Goal: Information Seeking & Learning: Learn about a topic

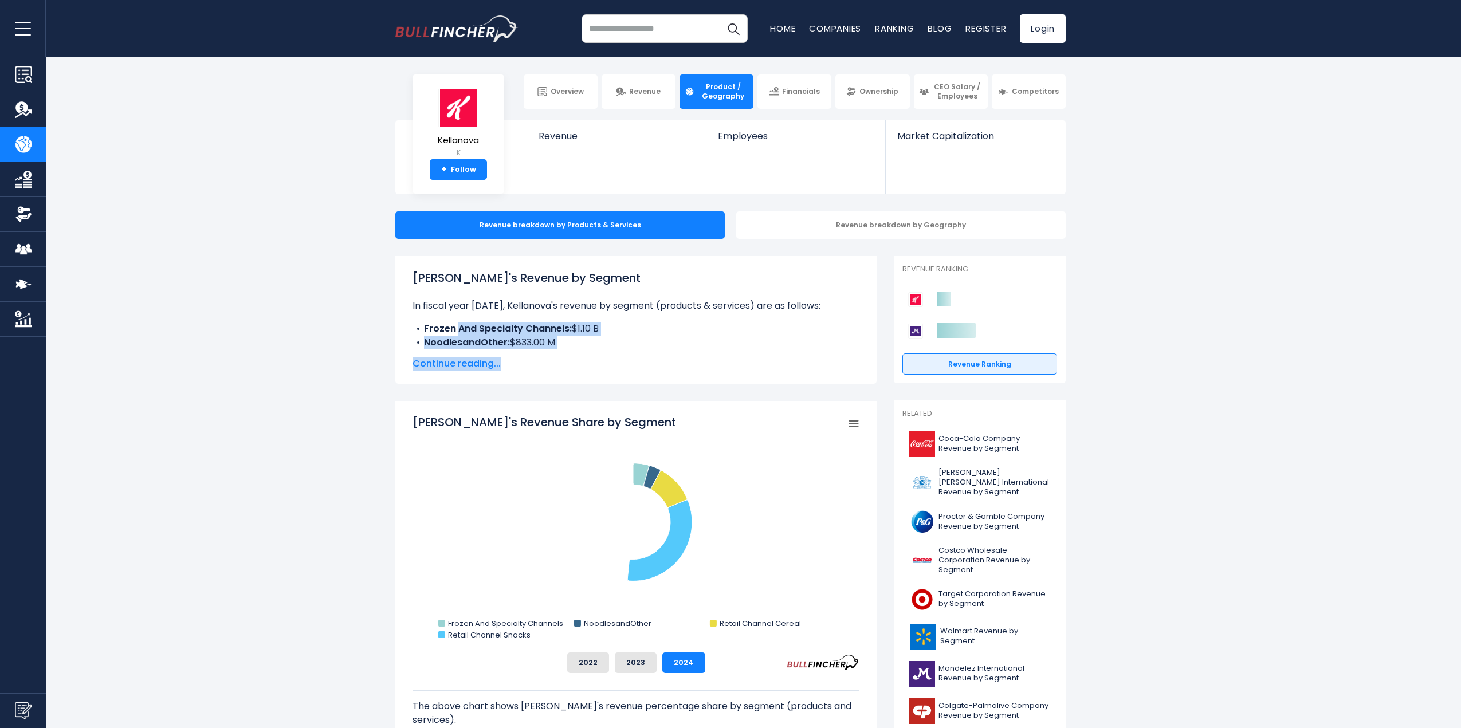
click at [611, 370] on div "[PERSON_NAME]'s Revenue by Segment In fiscal year [DATE], Kellanova's revenue b…" at bounding box center [636, 319] width 447 height 101
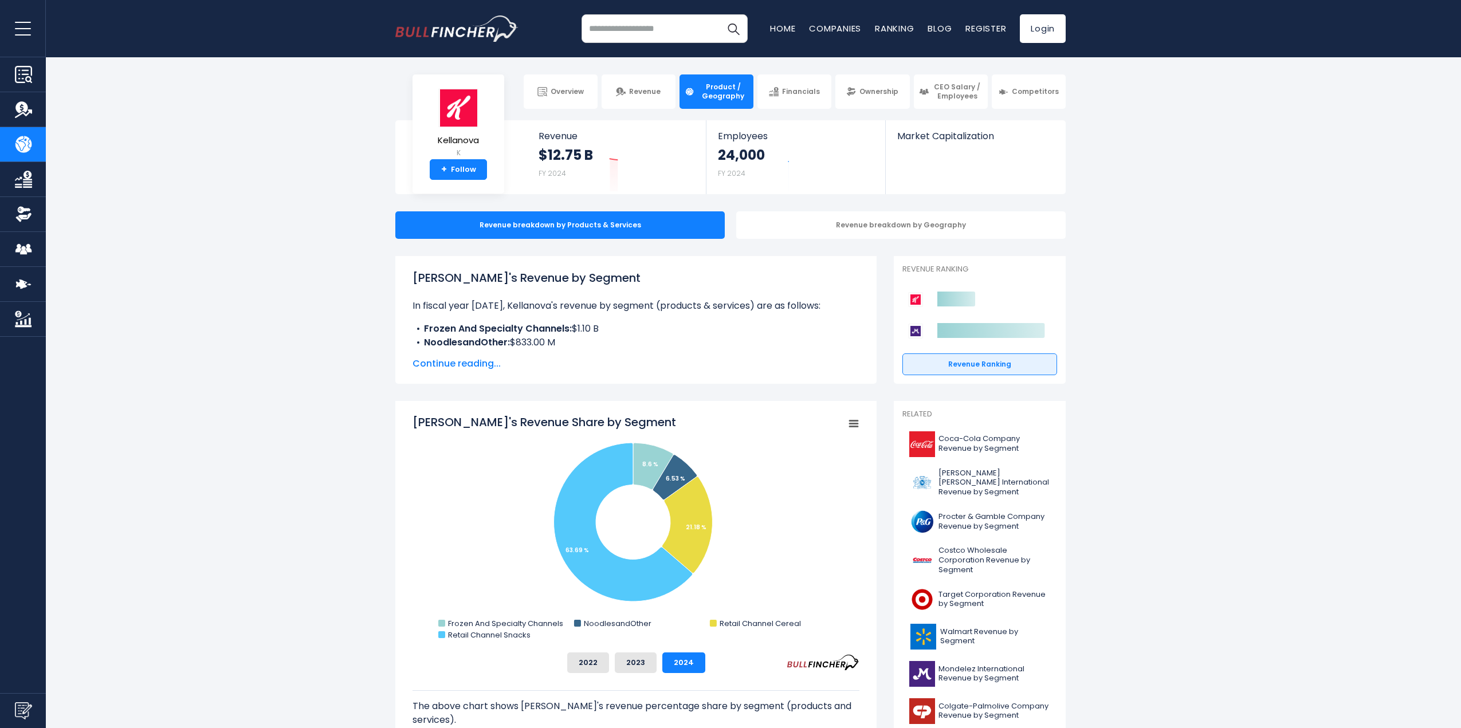
click at [460, 364] on span "Continue reading..." at bounding box center [636, 364] width 447 height 14
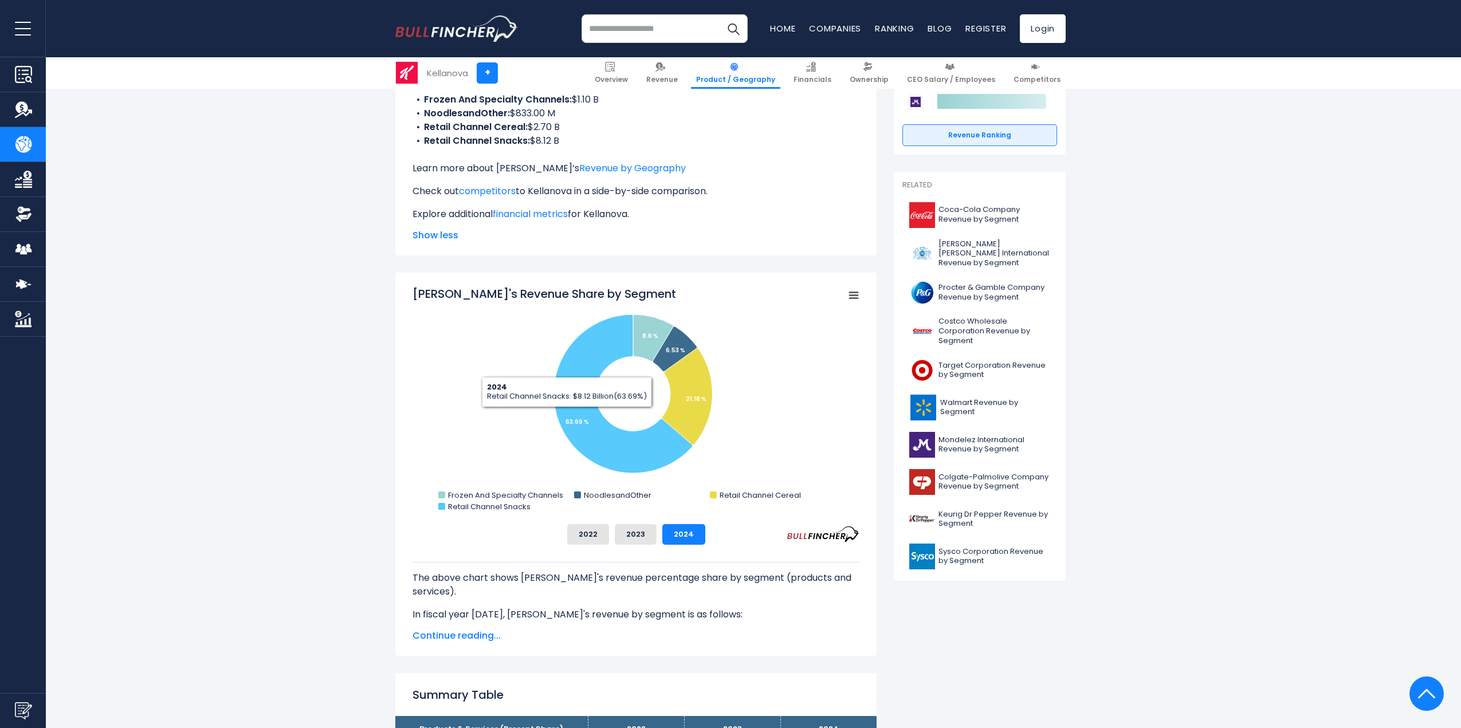
scroll to position [287, 0]
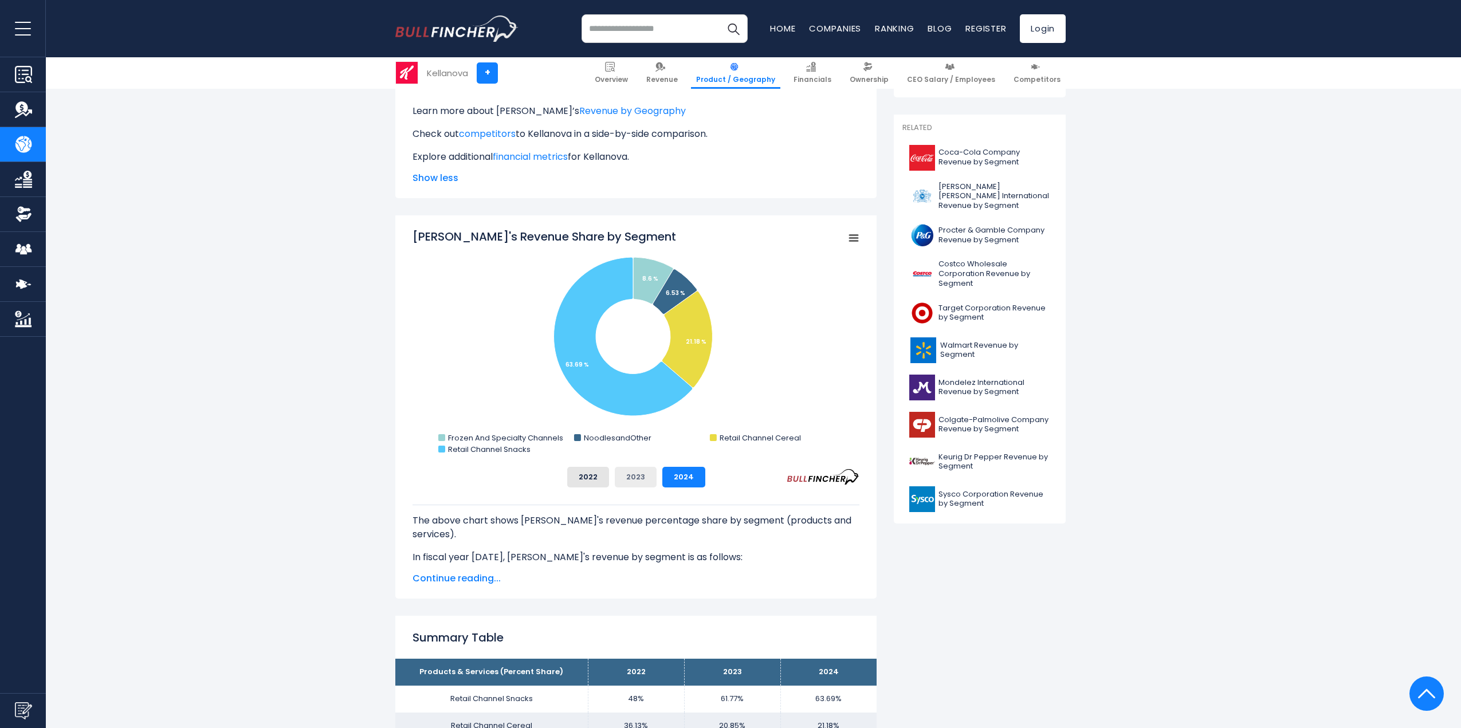
click at [626, 473] on button "2023" at bounding box center [636, 477] width 42 height 21
click at [475, 582] on span "Continue reading..." at bounding box center [636, 579] width 447 height 14
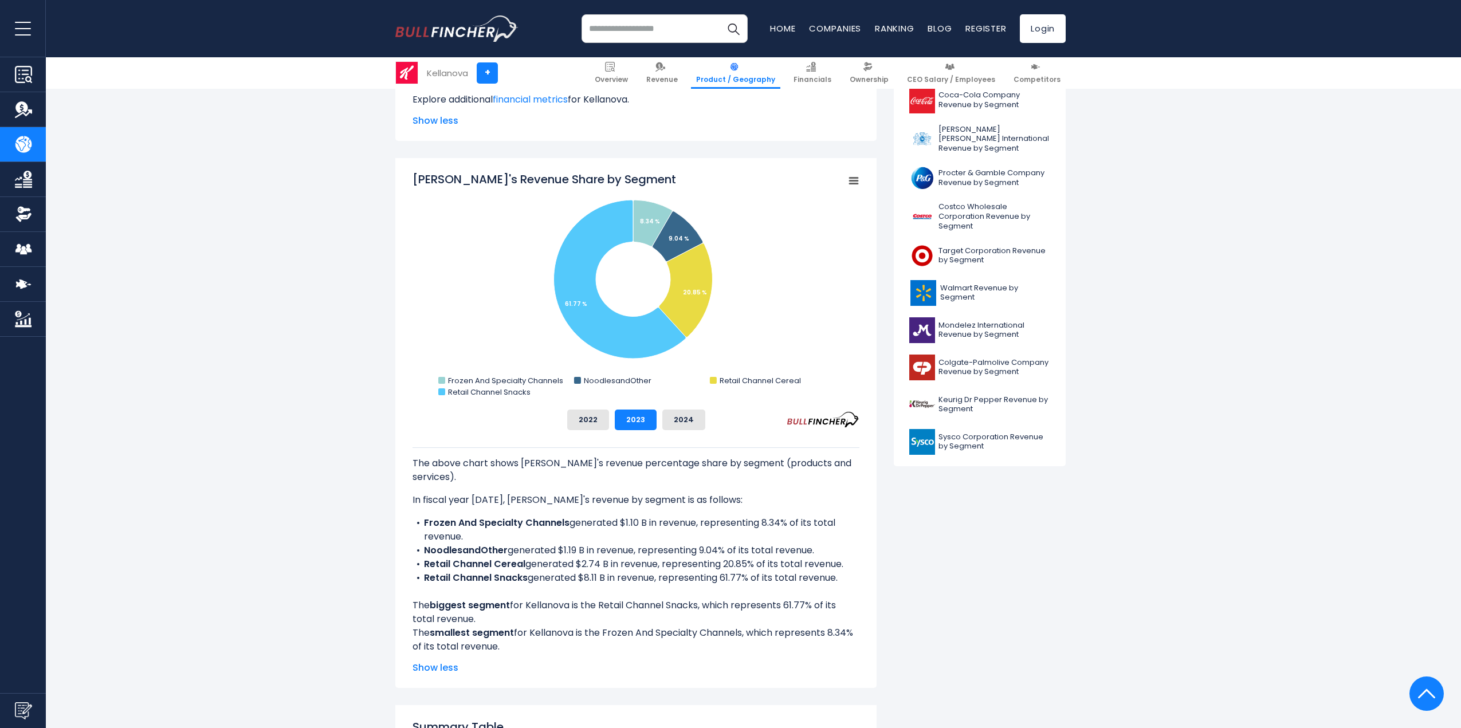
scroll to position [229, 0]
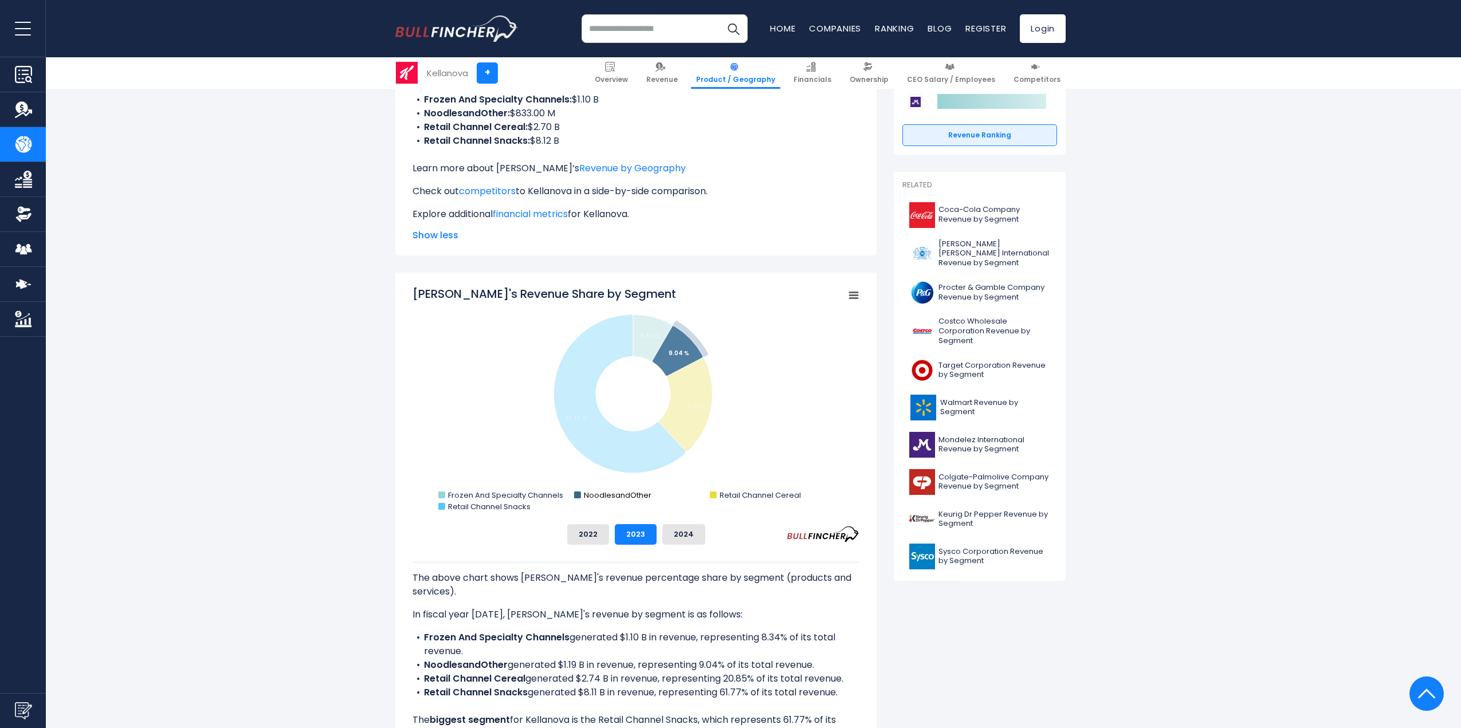
drag, startPoint x: 448, startPoint y: 493, endPoint x: 679, endPoint y: 505, distance: 231.2
click at [632, 500] on g "Frozen And Specialty Channels NoodlesandOther Retail Channel Cereal Retail Chan…" at bounding box center [619, 501] width 363 height 22
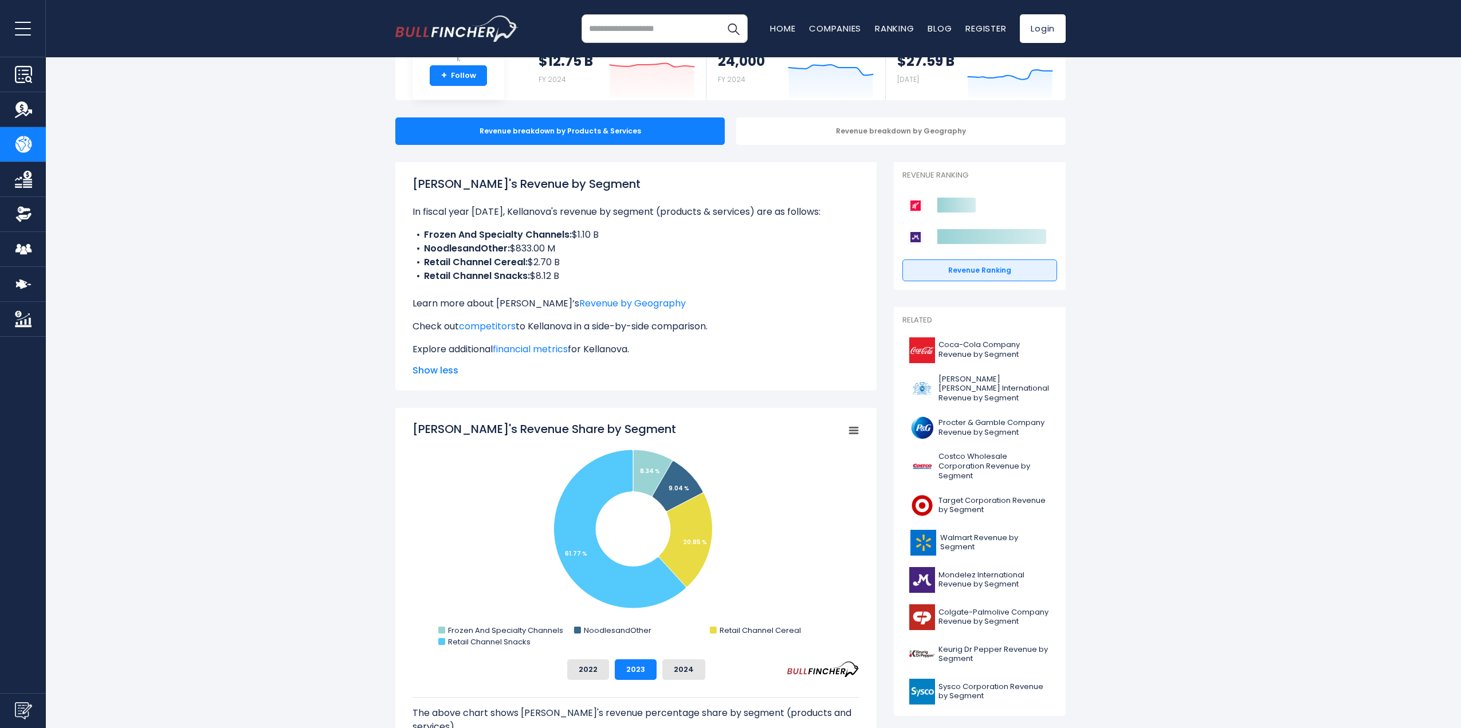
scroll to position [115, 0]
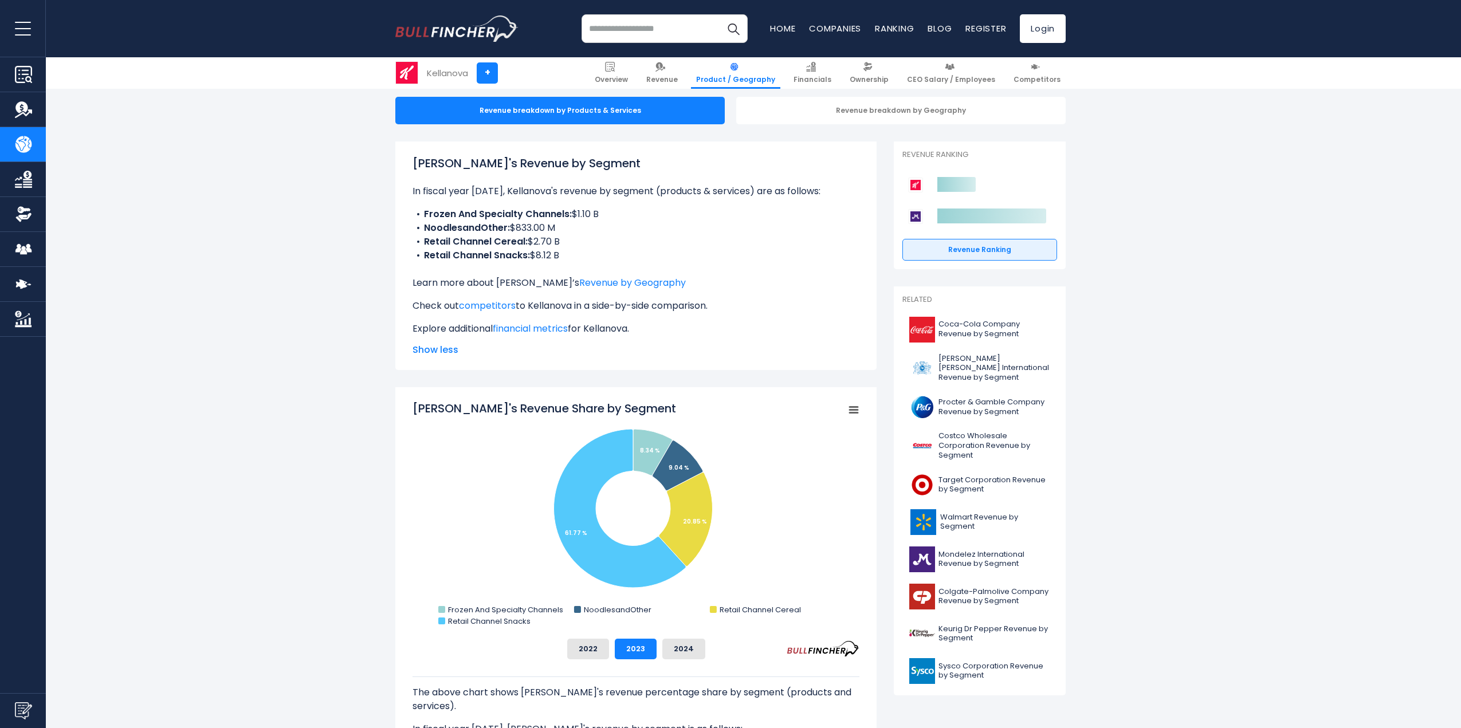
drag, startPoint x: 469, startPoint y: 240, endPoint x: 358, endPoint y: 241, distance: 111.2
click at [627, 39] on input "search" at bounding box center [665, 28] width 166 height 29
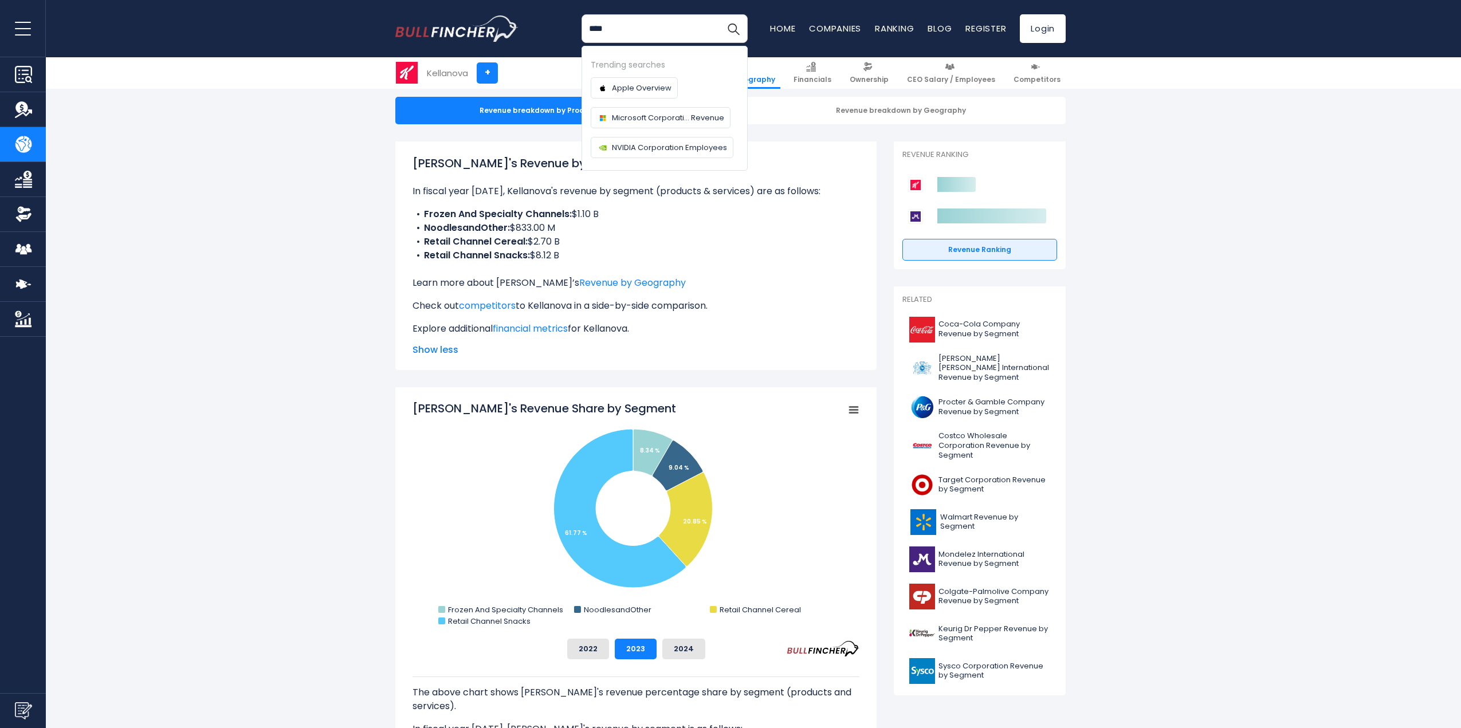
type input "****"
click at [719, 14] on button "Search" at bounding box center [733, 28] width 29 height 29
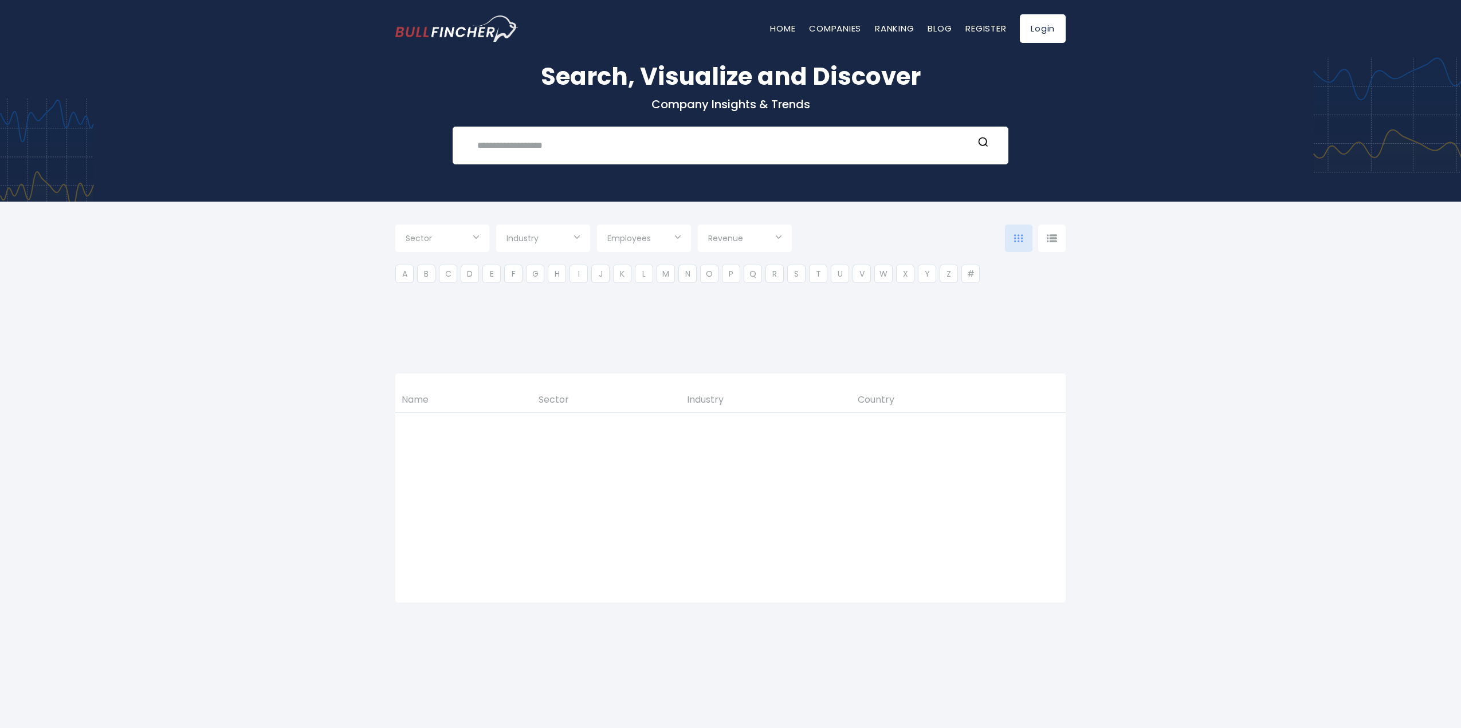
type input "***"
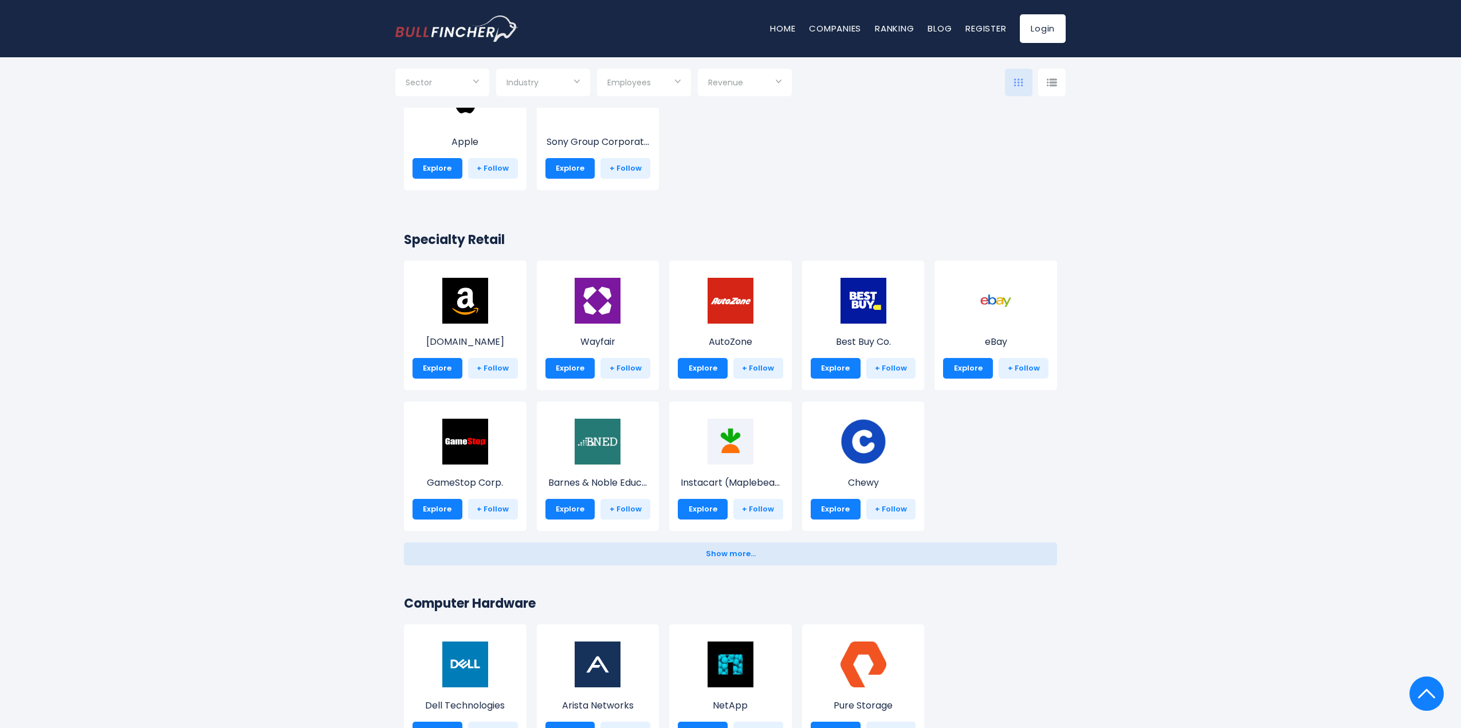
scroll to position [172, 0]
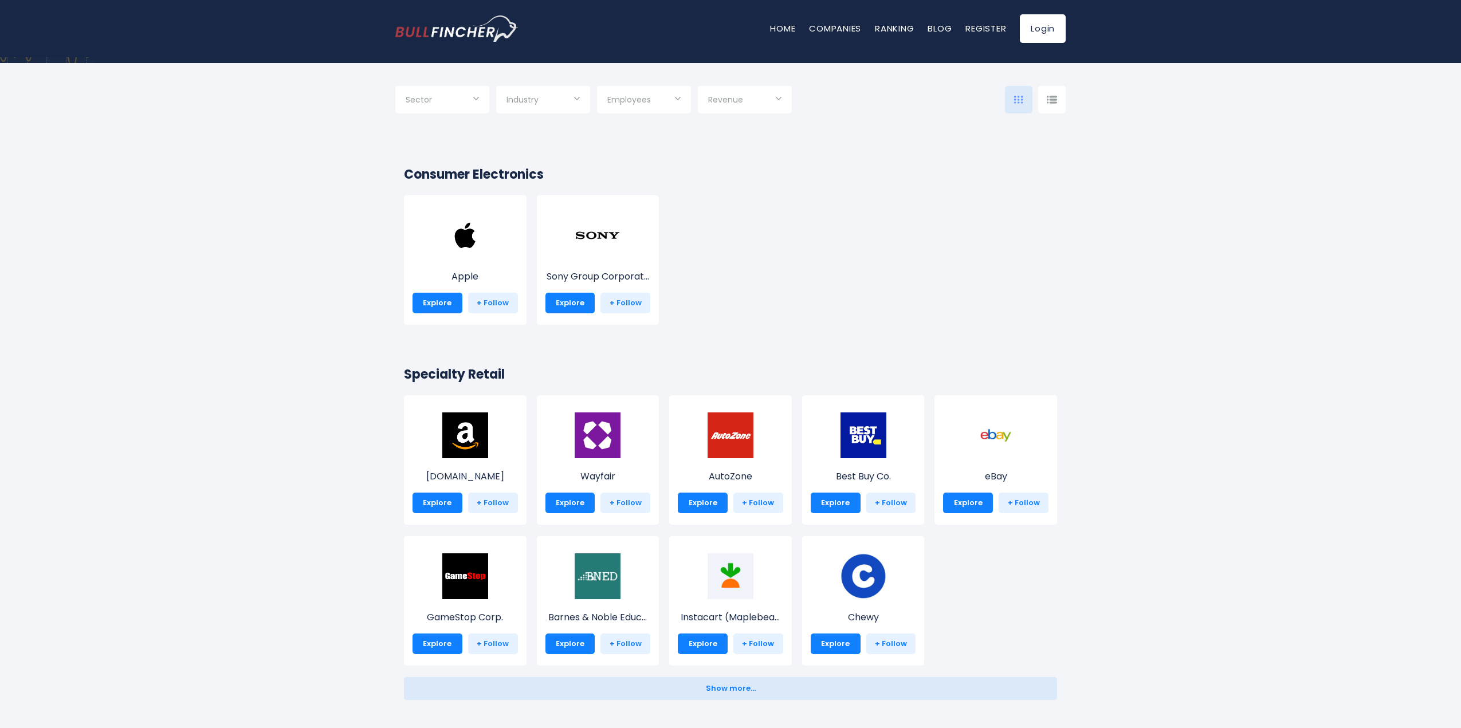
click at [536, 88] on div "Industry" at bounding box center [543, 100] width 94 height 28
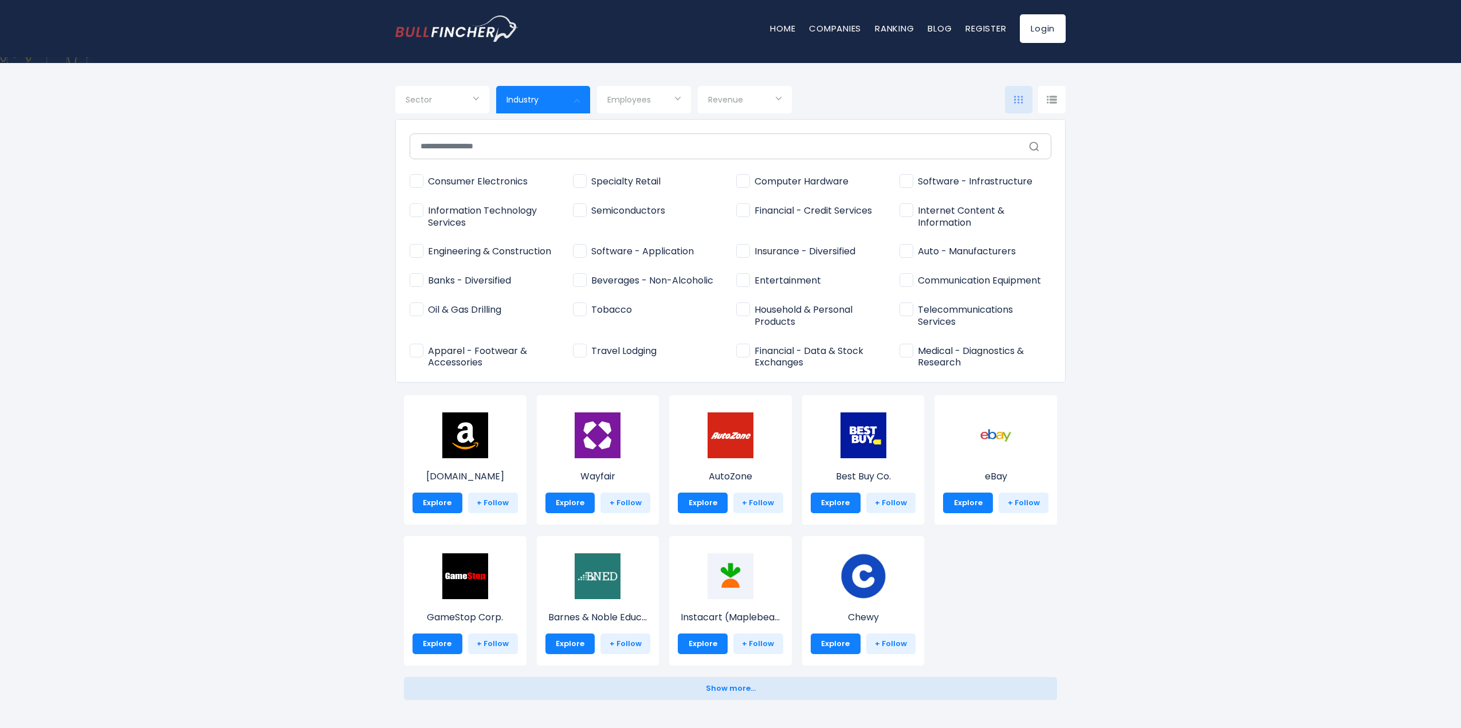
click at [303, 179] on div at bounding box center [730, 364] width 1461 height 728
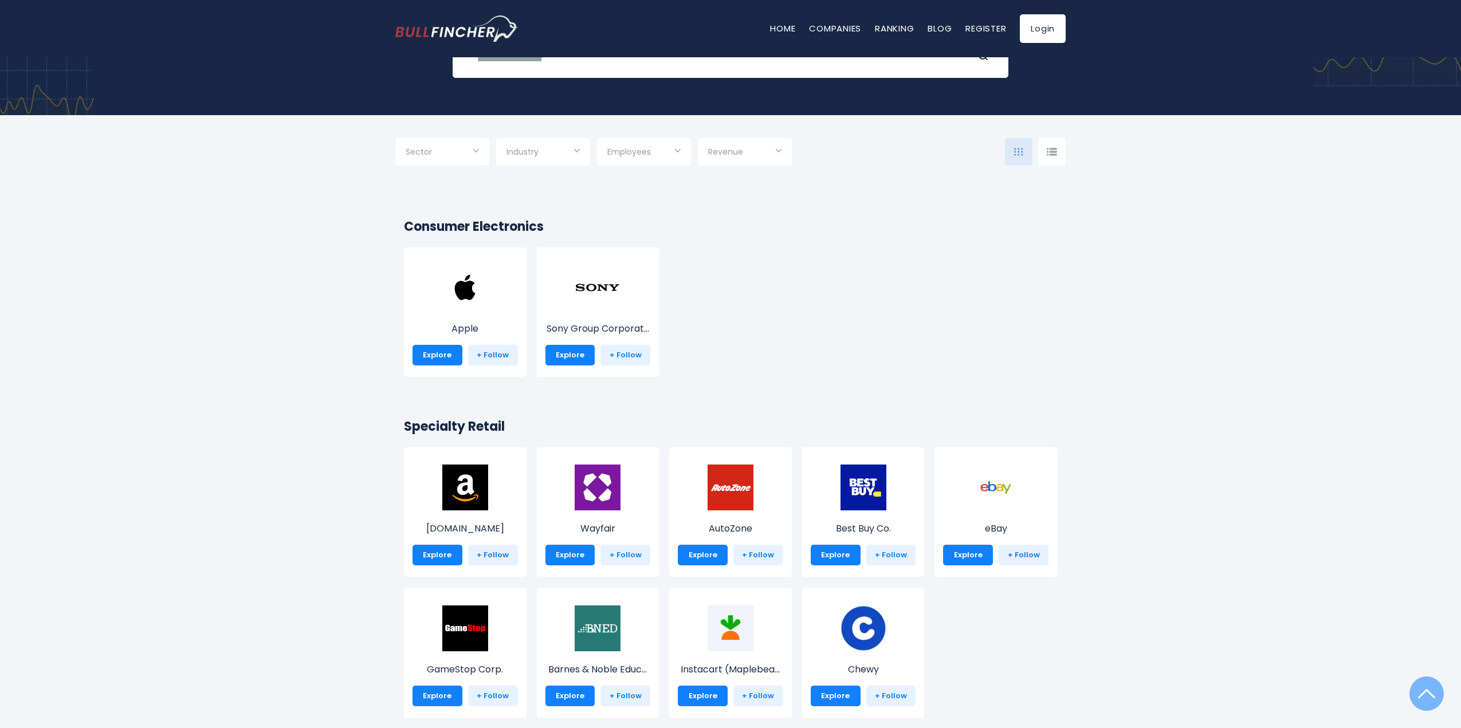
scroll to position [0, 0]
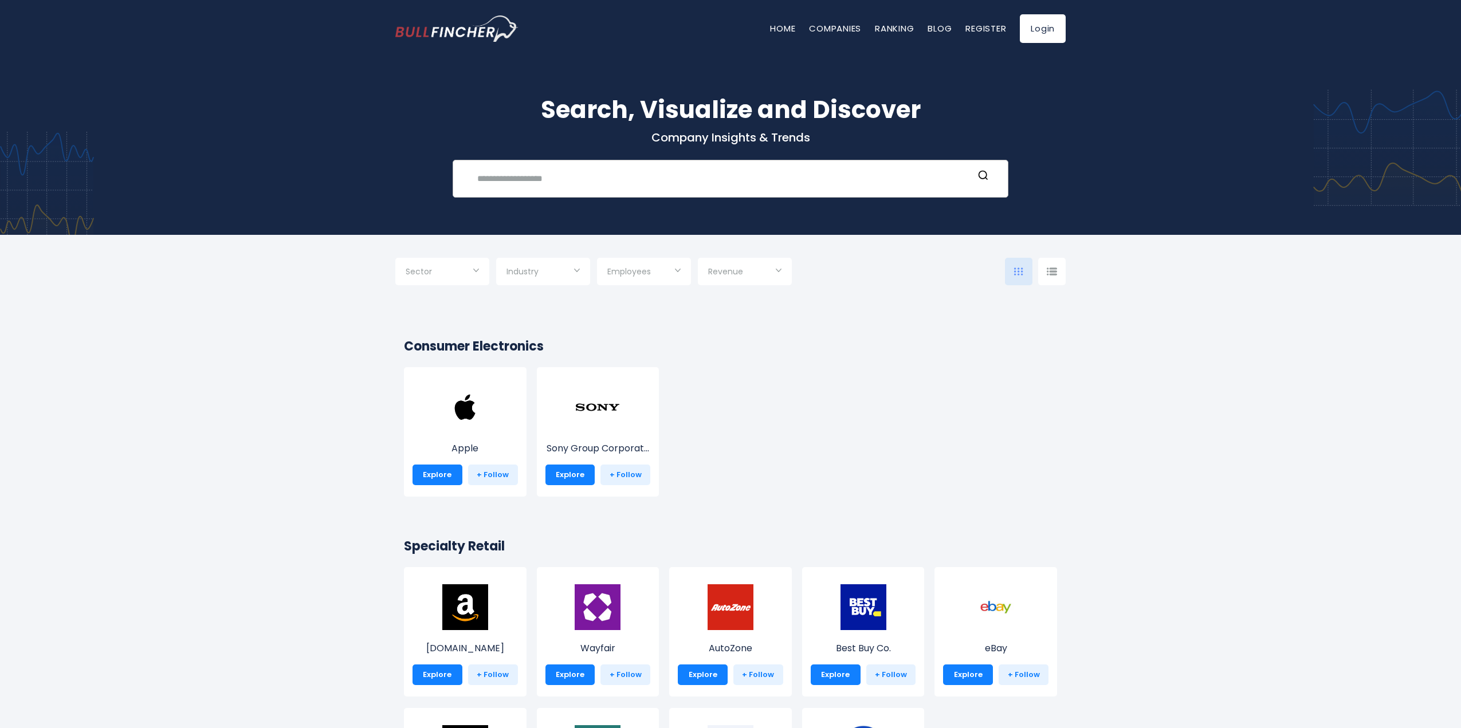
drag, startPoint x: 639, startPoint y: 172, endPoint x: 648, endPoint y: 184, distance: 14.7
click at [639, 172] on input "text" at bounding box center [721, 178] width 503 height 21
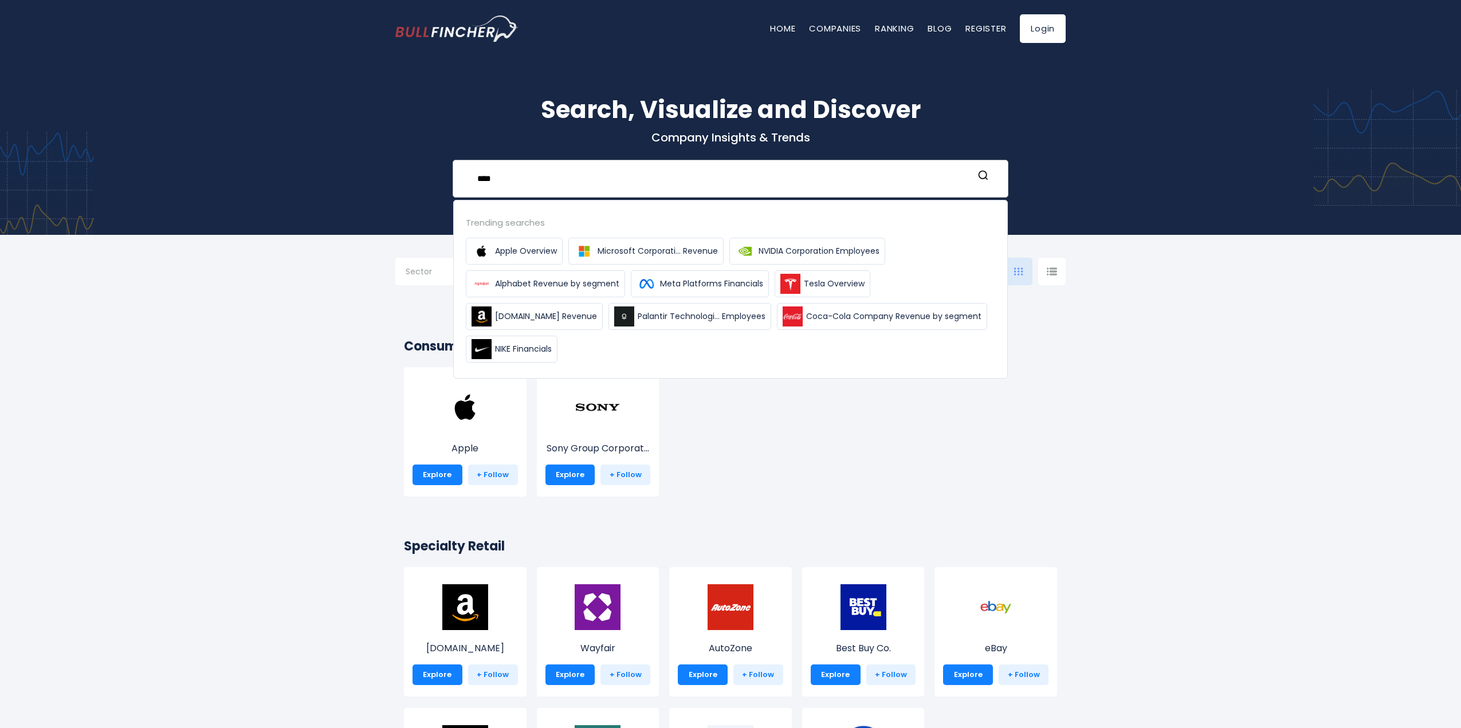
type input "****"
